Goal: Task Accomplishment & Management: Manage account settings

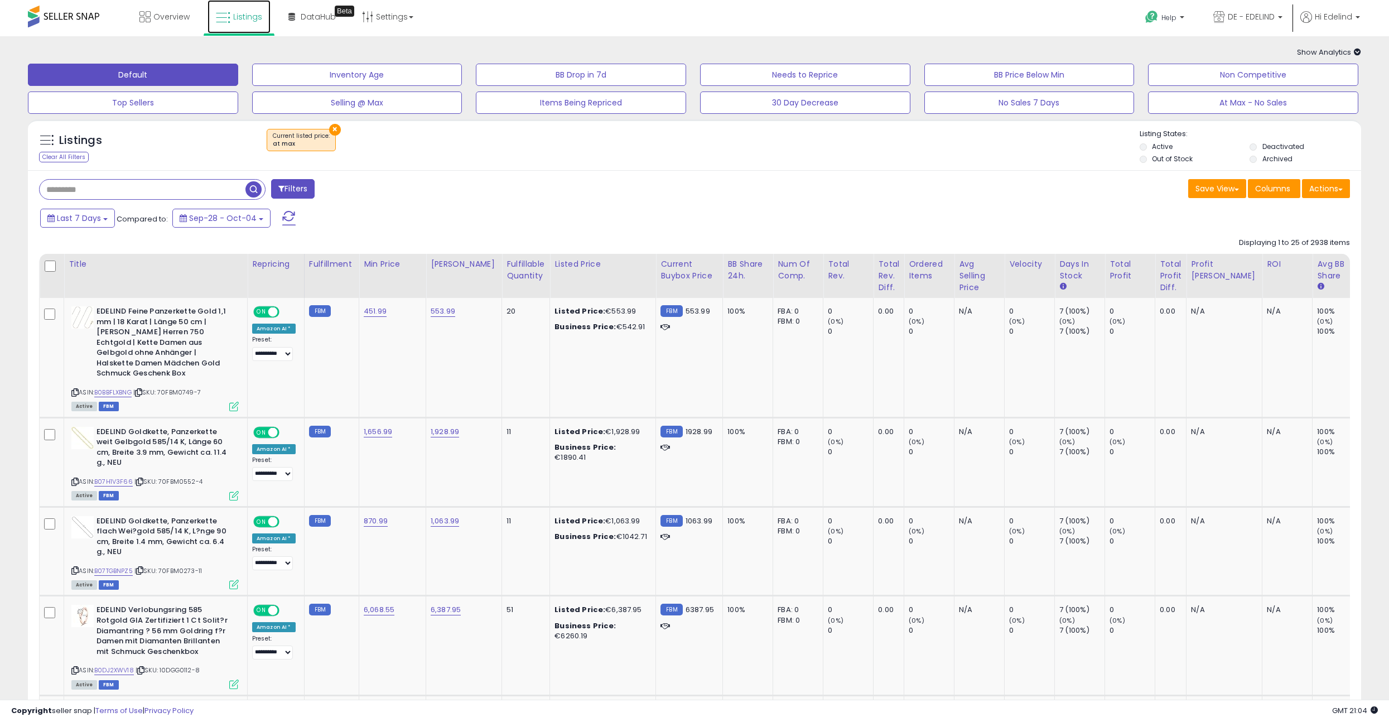
click at [251, 11] on span "Listings" at bounding box center [247, 16] width 29 height 11
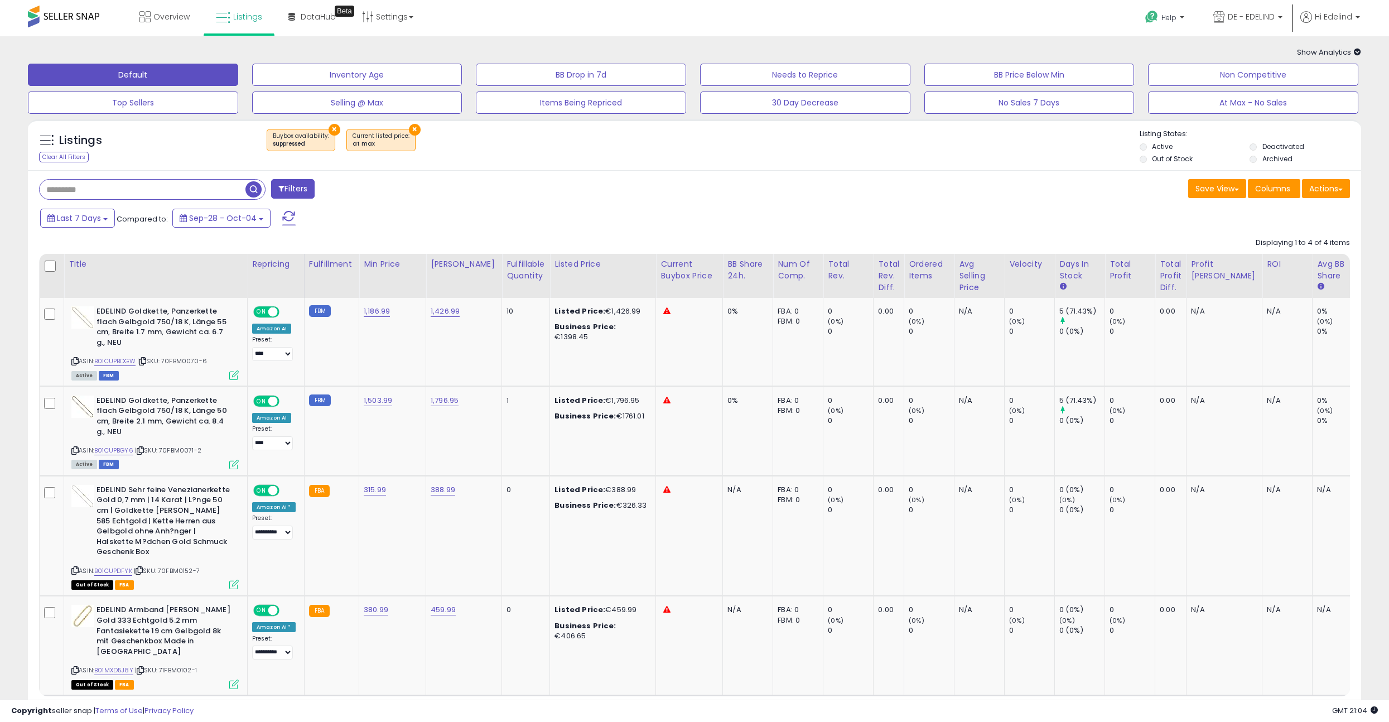
click at [329, 128] on button "×" at bounding box center [335, 130] width 12 height 12
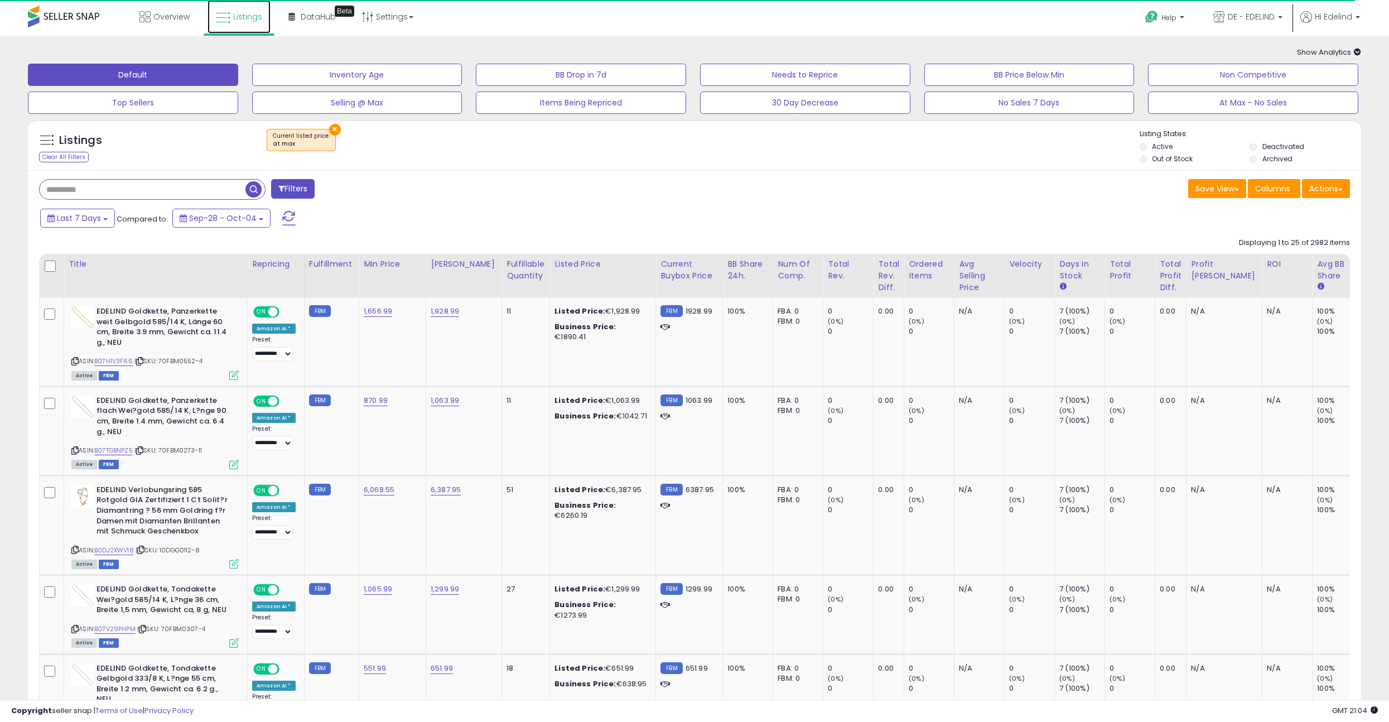
click at [247, 16] on span "Listings" at bounding box center [247, 16] width 29 height 11
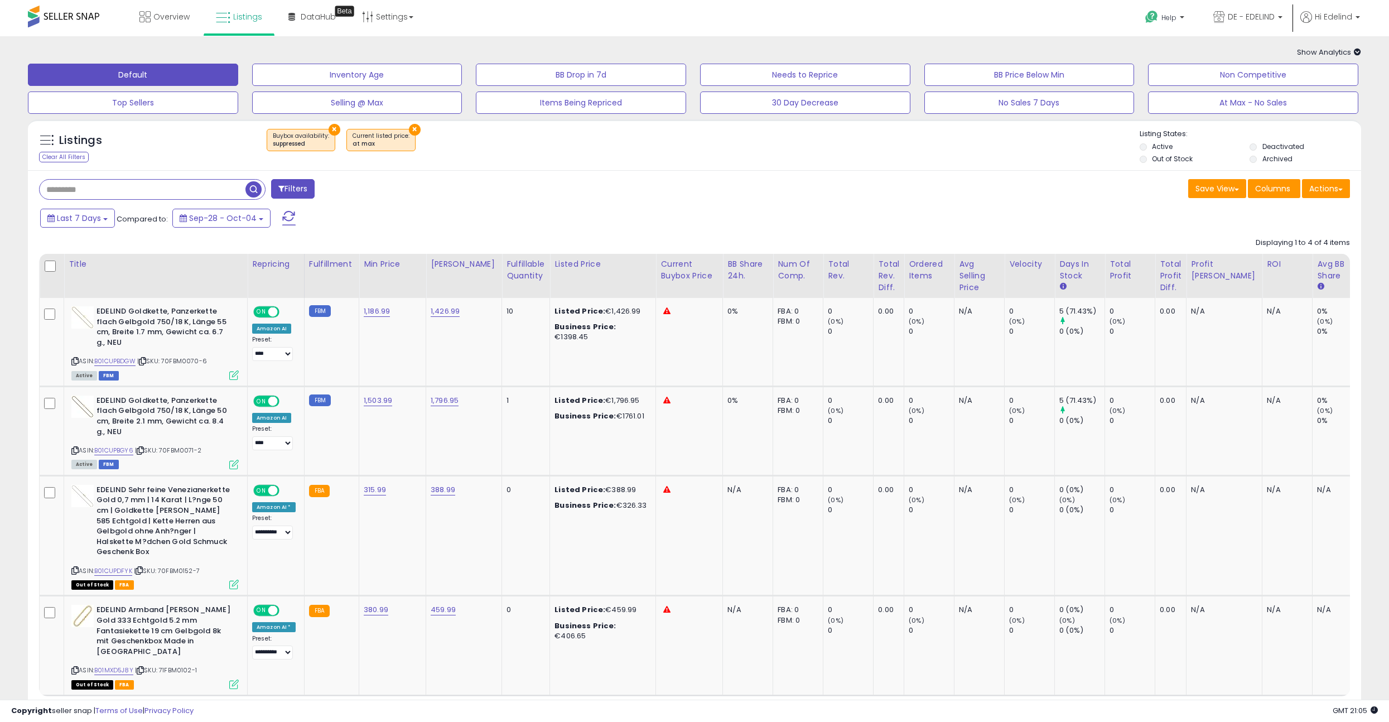
click at [409, 128] on button "×" at bounding box center [415, 130] width 12 height 12
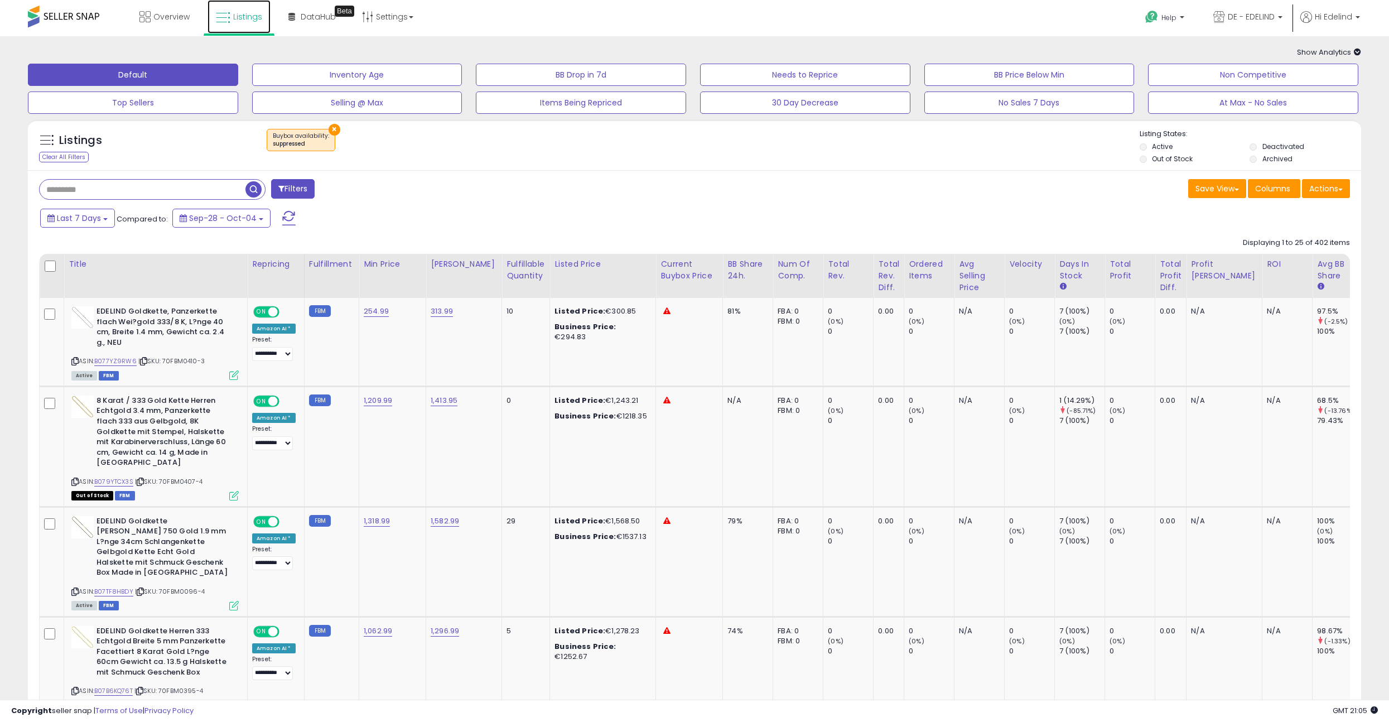
click at [242, 17] on span "Listings" at bounding box center [247, 16] width 29 height 11
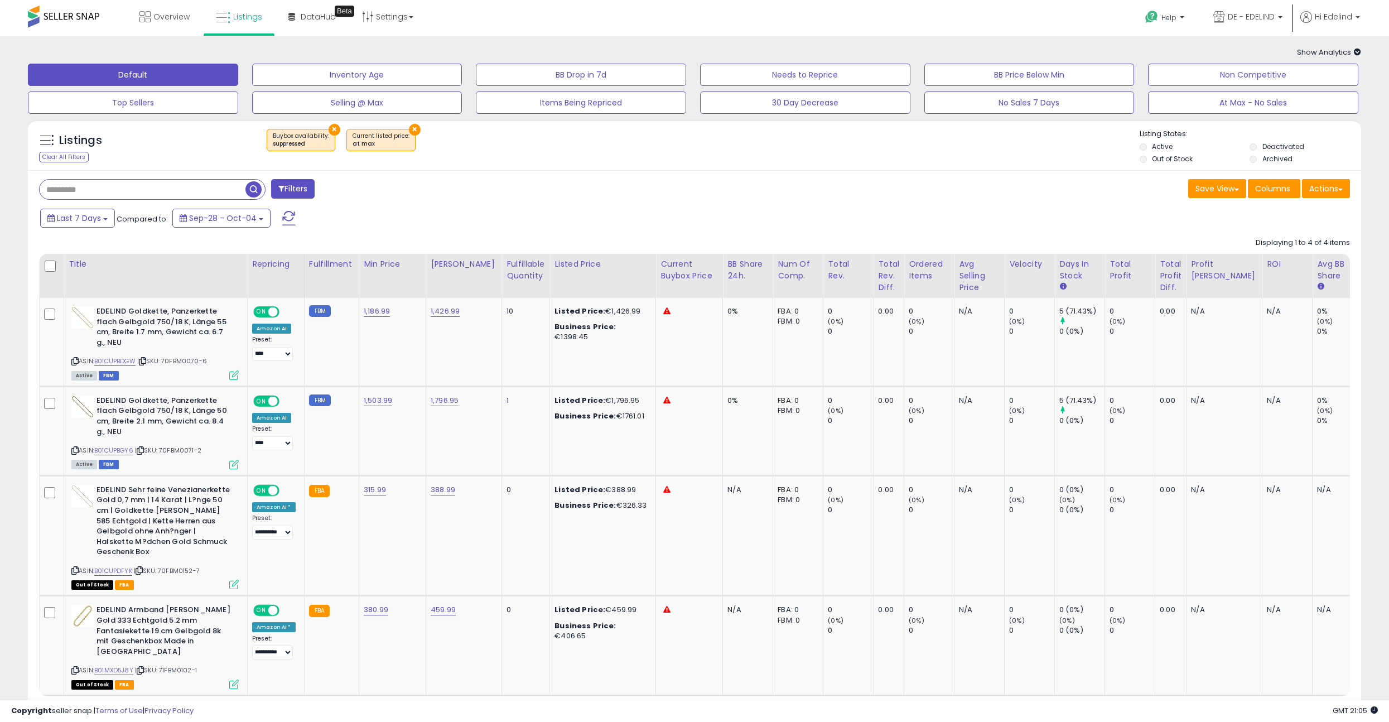
click at [333, 128] on button "×" at bounding box center [335, 130] width 12 height 12
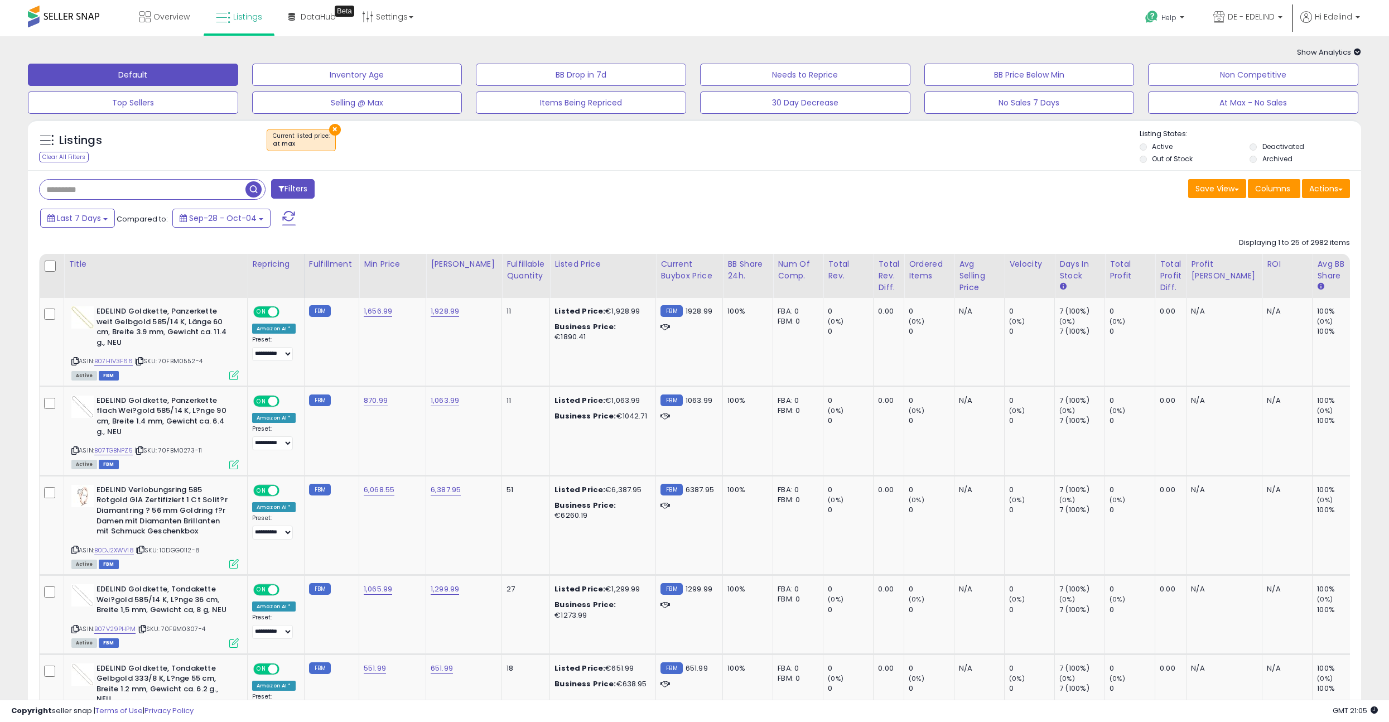
click at [750, 211] on div "Last 7 Days Compared to: Sep-28 - Oct-04" at bounding box center [529, 219] width 984 height 25
click at [234, 21] on span "Listings" at bounding box center [247, 16] width 29 height 11
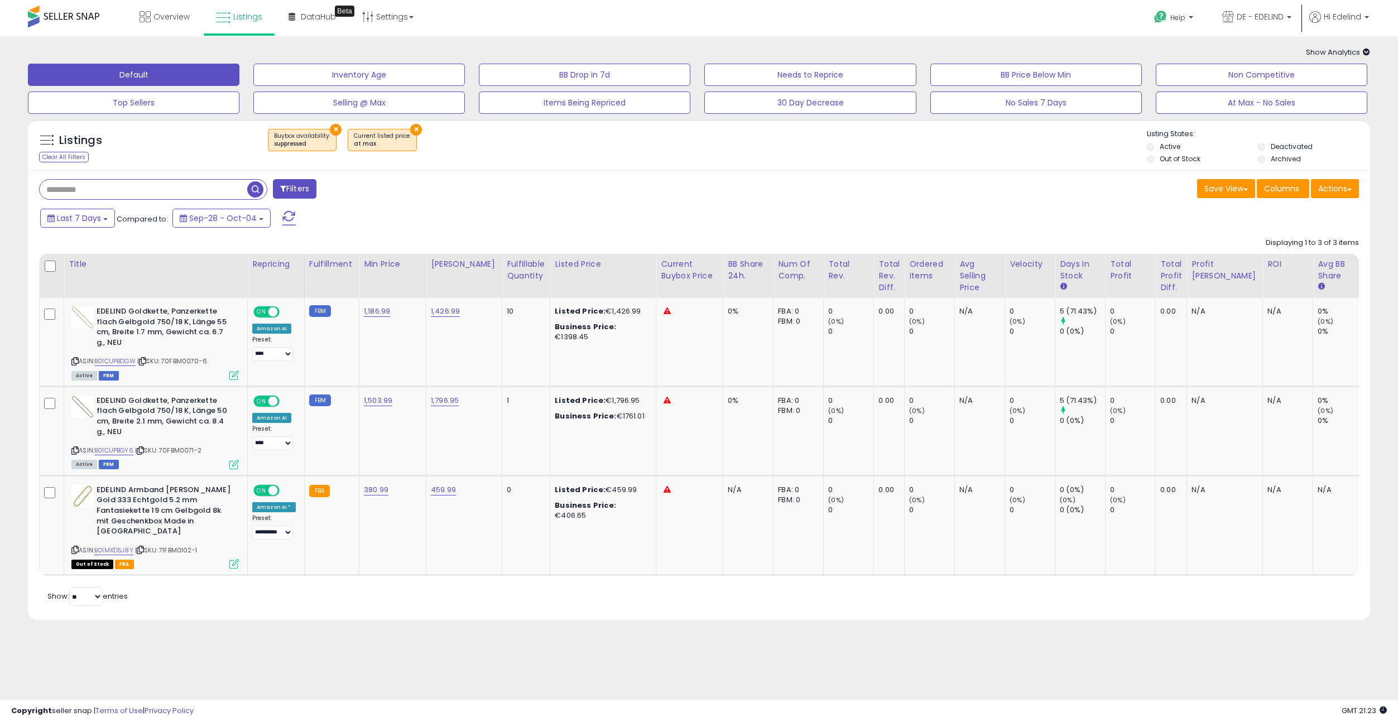
click at [410, 129] on button "×" at bounding box center [416, 130] width 12 height 12
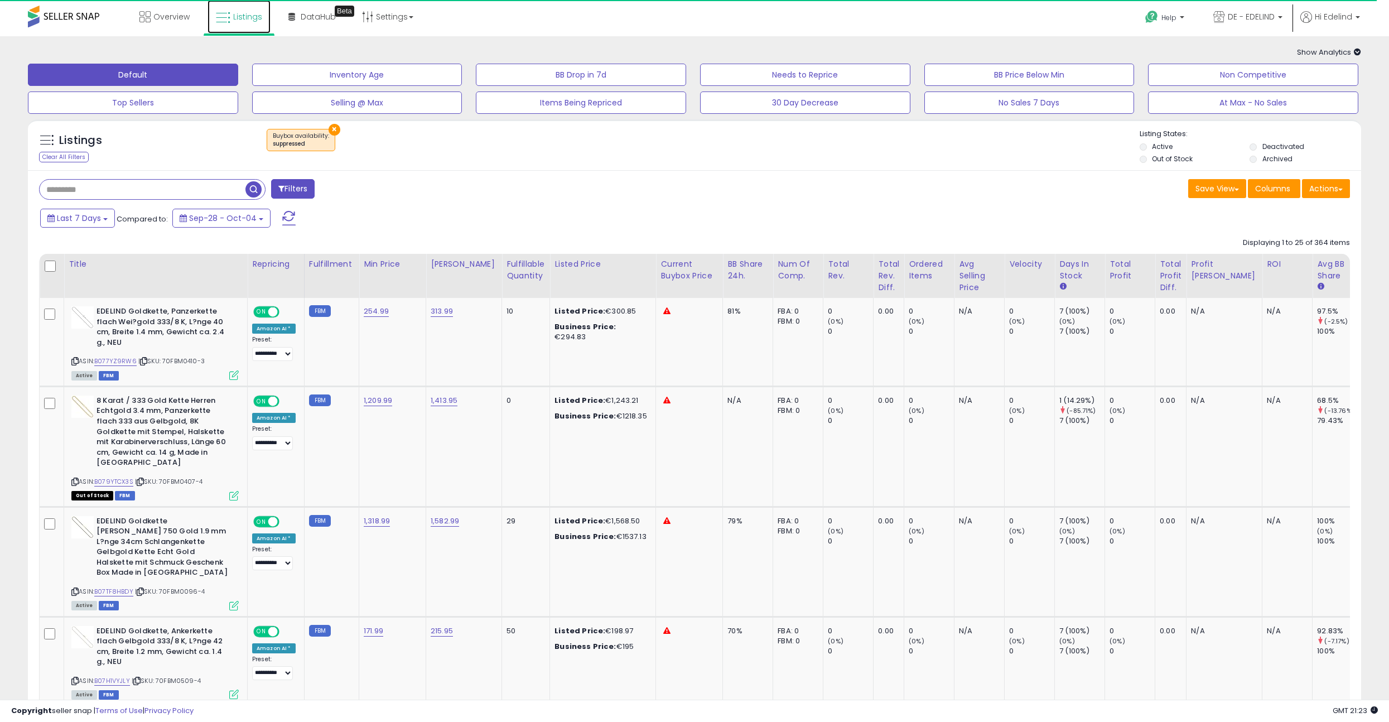
click at [225, 8] on link "Listings" at bounding box center [239, 16] width 63 height 33
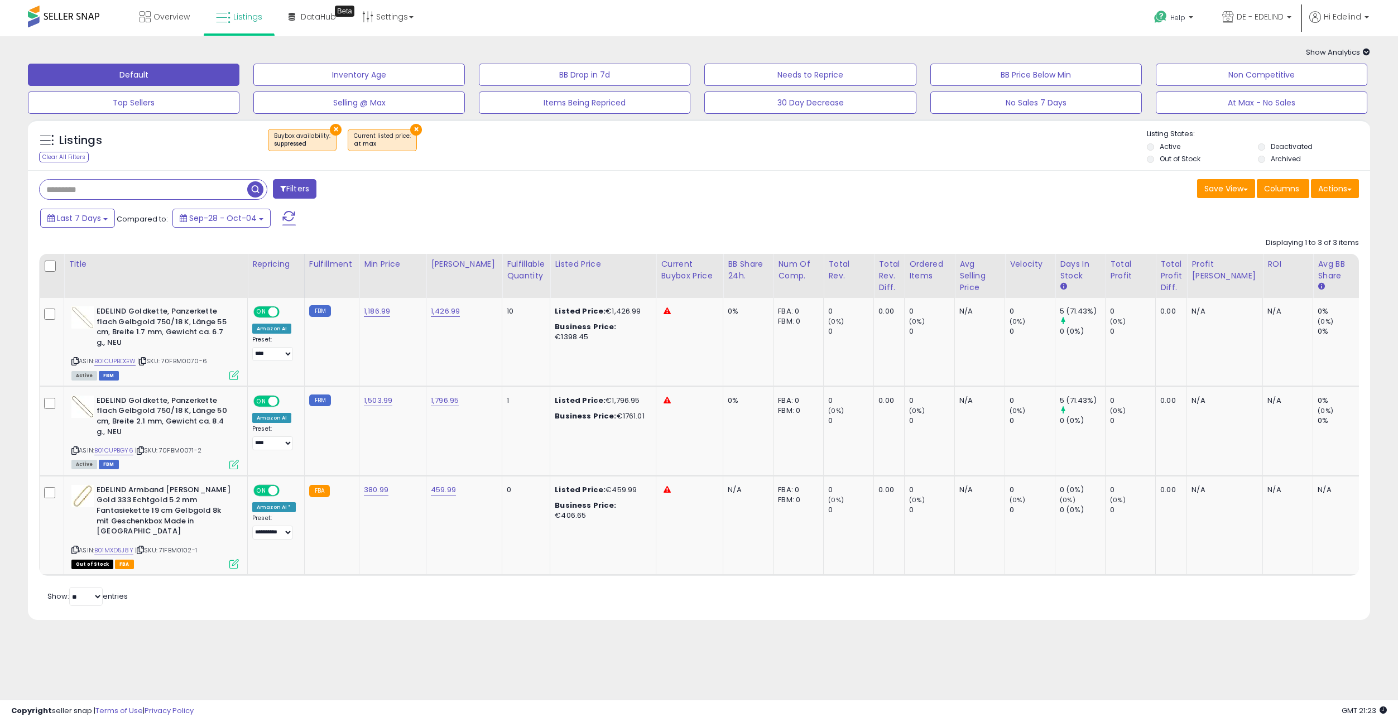
click at [331, 126] on button "×" at bounding box center [336, 130] width 12 height 12
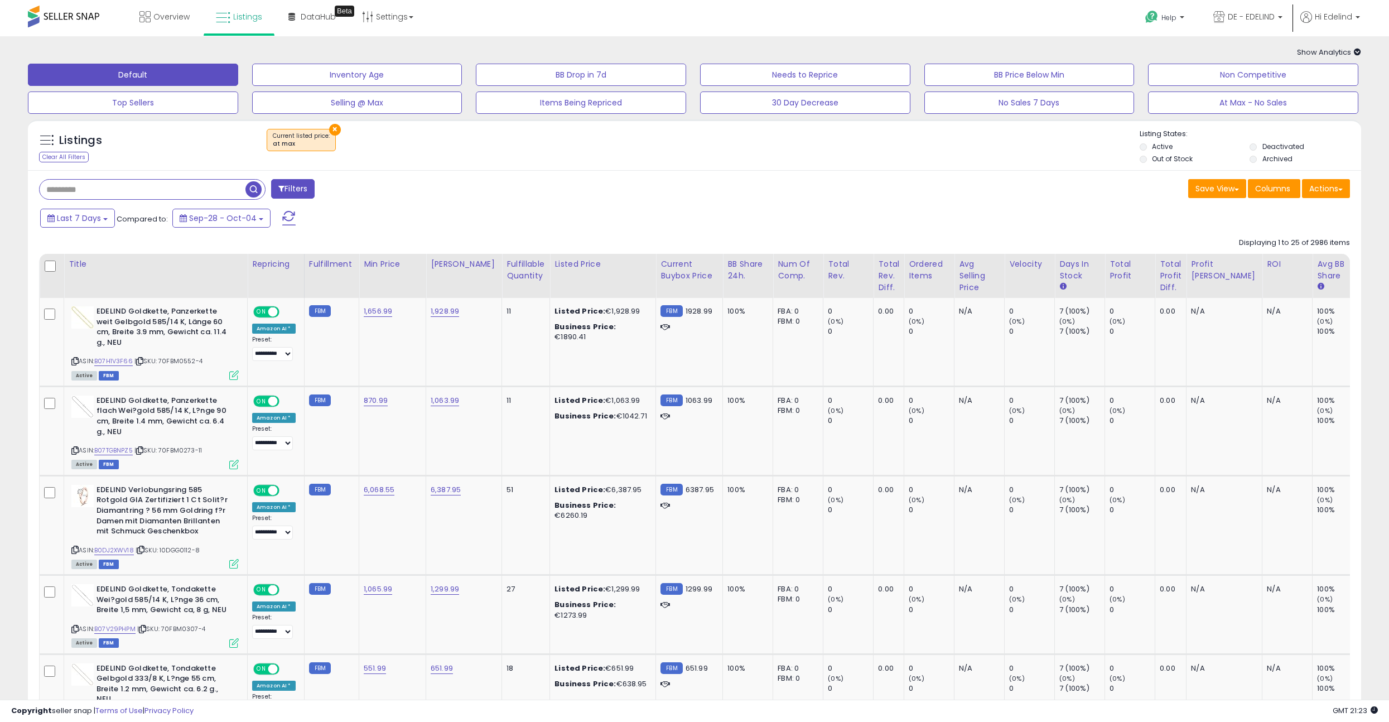
click at [507, 25] on div "Overview Listings Beta" at bounding box center [452, 23] width 921 height 47
click at [1262, 343] on td "N/A" at bounding box center [1287, 342] width 50 height 88
click at [132, 364] on link "B07H1V3F66" at bounding box center [113, 360] width 38 height 9
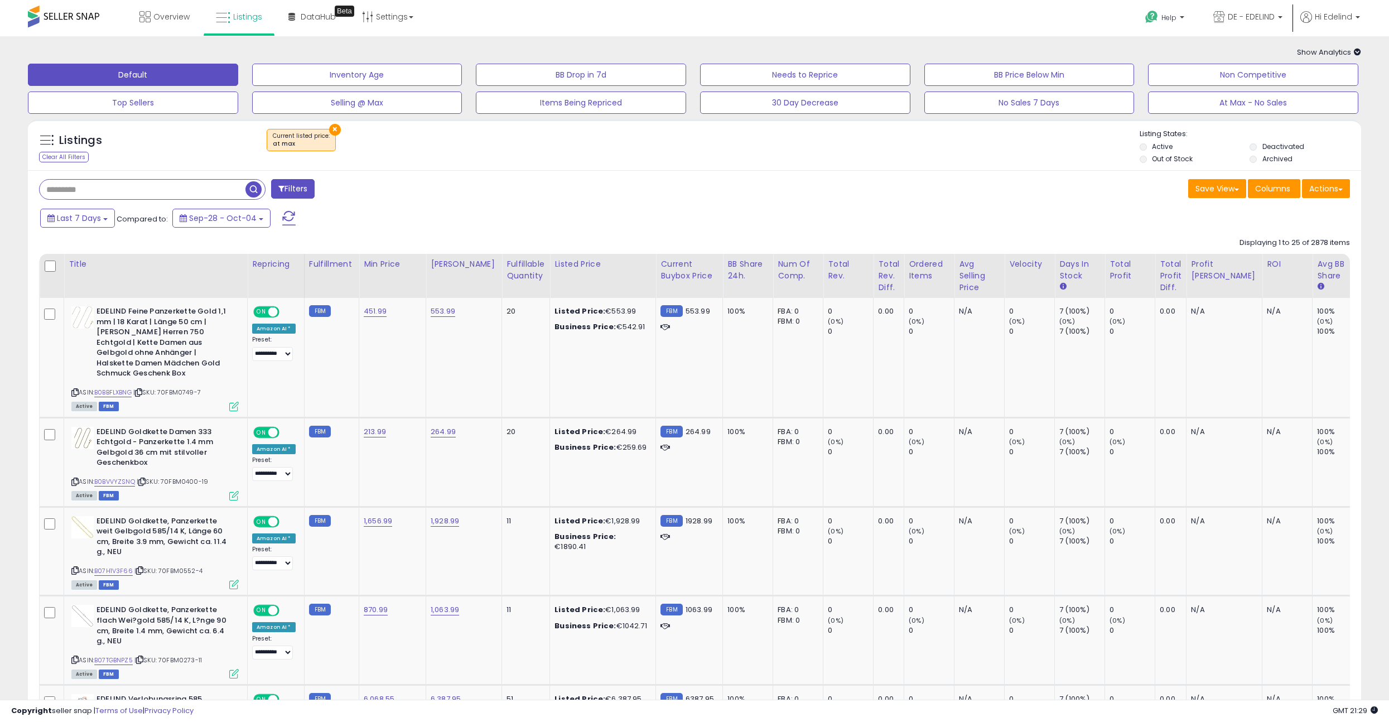
click at [1054, 160] on div "Listings Clear All Filters × at max Active" at bounding box center [694, 148] width 1333 height 38
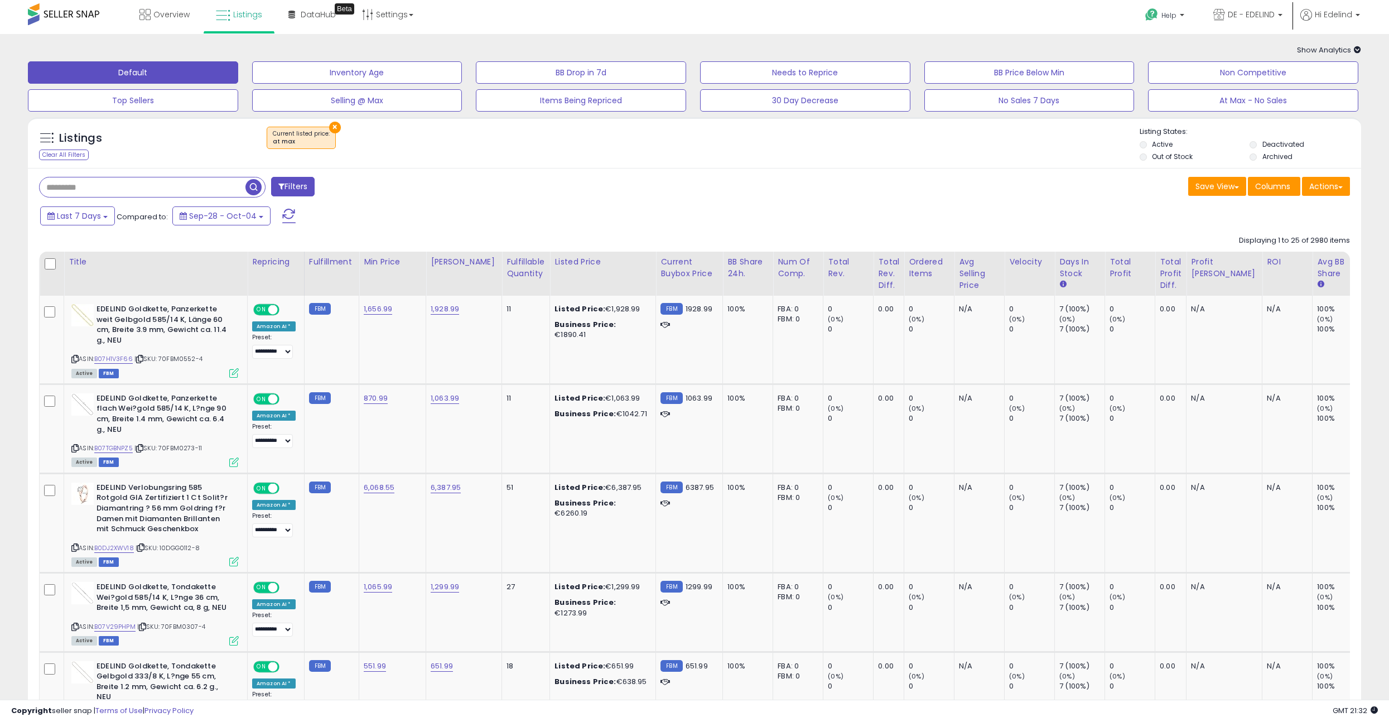
drag, startPoint x: 525, startPoint y: 191, endPoint x: 523, endPoint y: 181, distance: 10.8
click at [522, 185] on div "Filters" at bounding box center [363, 188] width 664 height 22
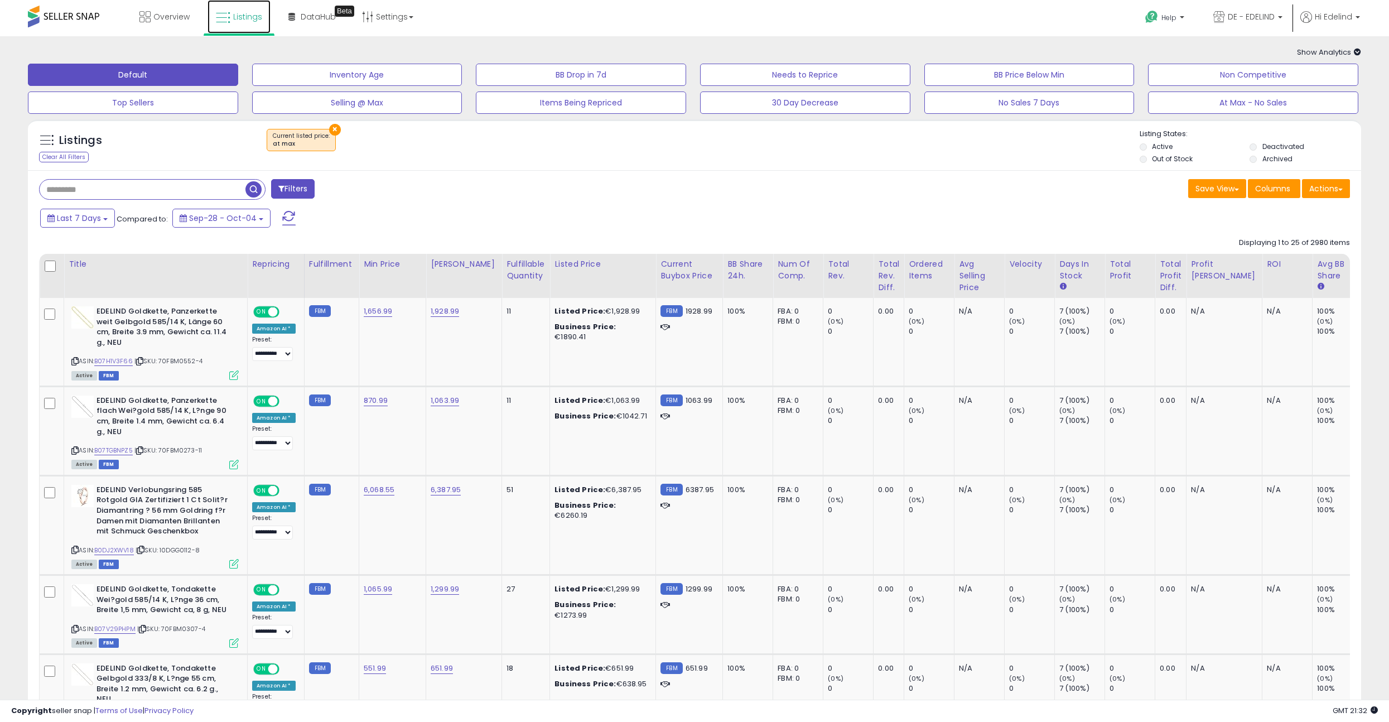
click at [244, 17] on span "Listings" at bounding box center [247, 16] width 29 height 11
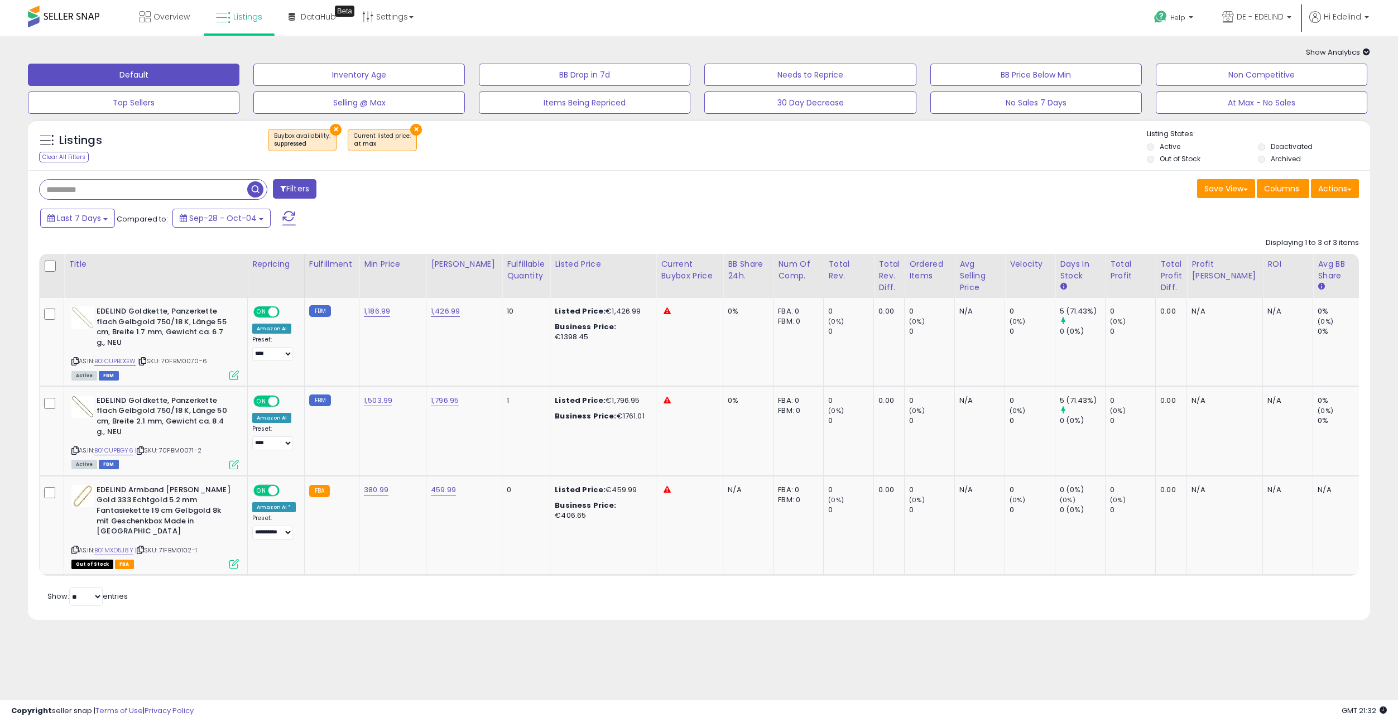
click at [330, 128] on button "×" at bounding box center [336, 130] width 12 height 12
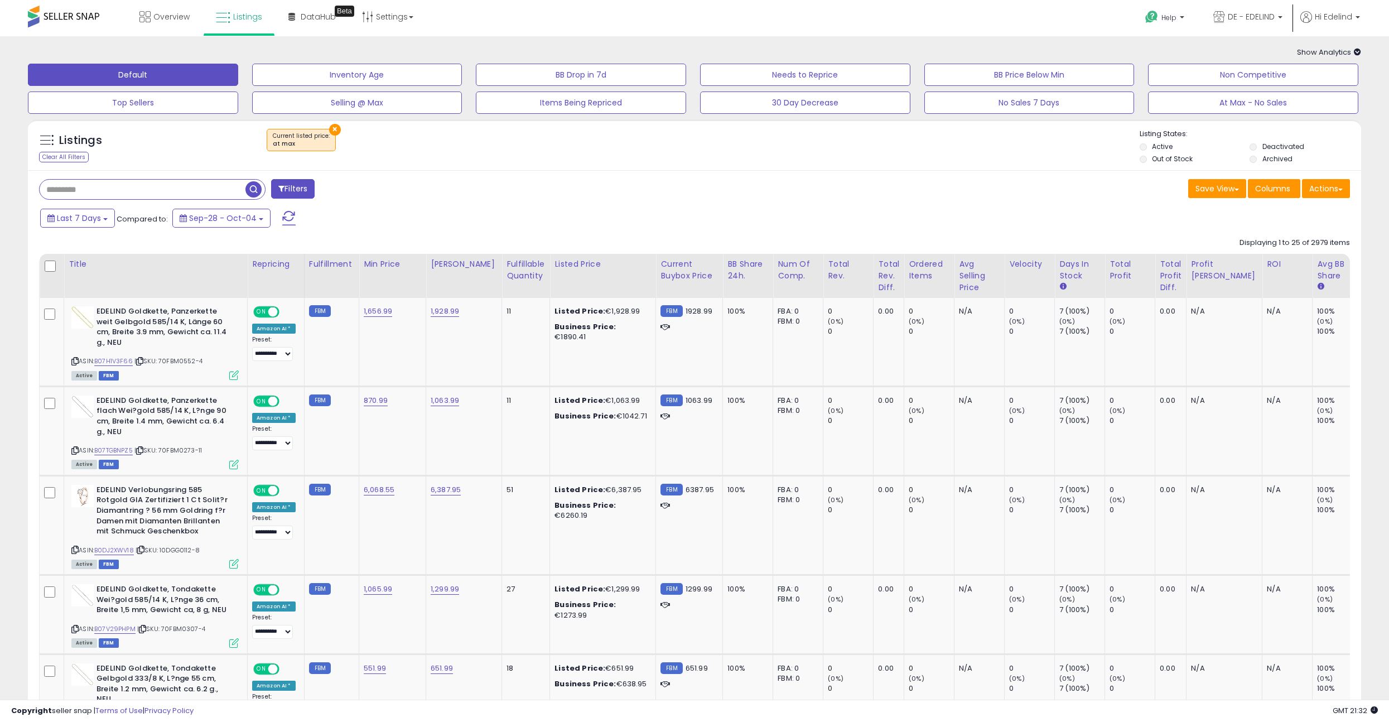
click at [236, 13] on span "Listings" at bounding box center [247, 16] width 29 height 11
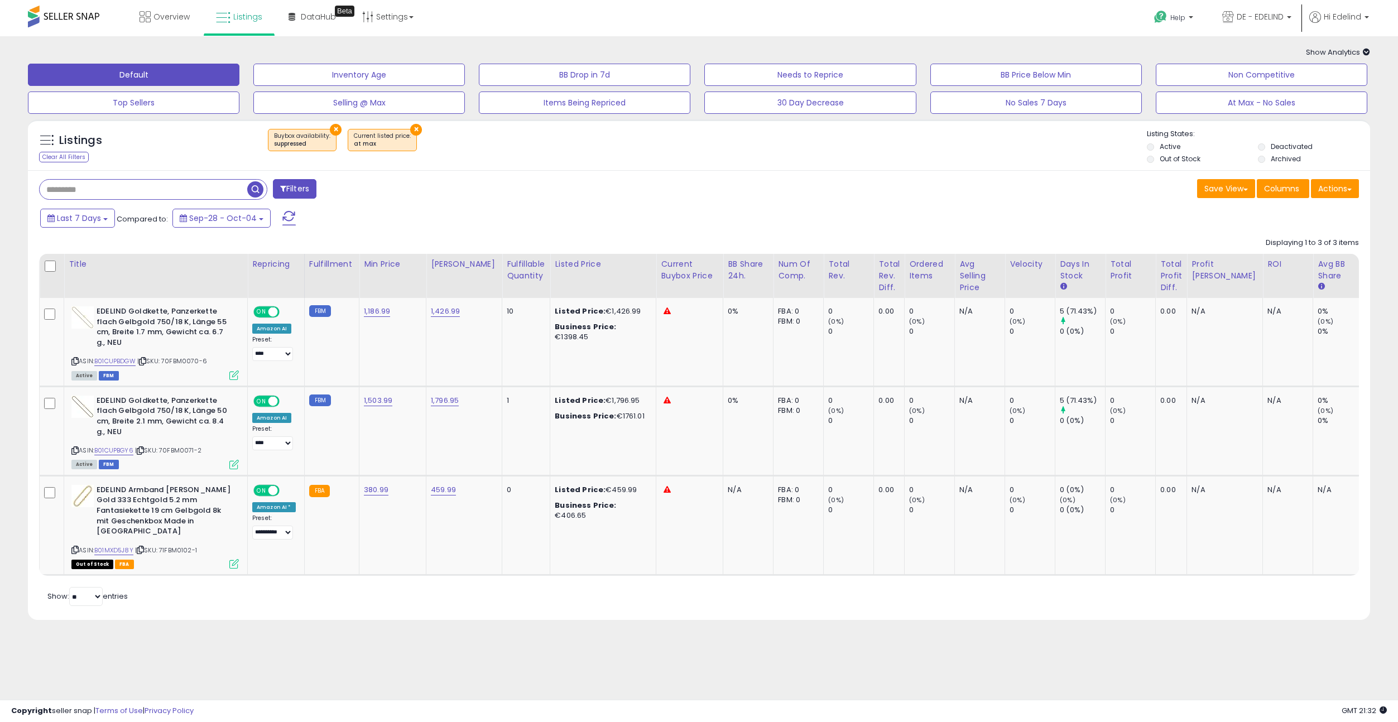
click at [410, 125] on button "×" at bounding box center [416, 130] width 12 height 12
